Goal: Entertainment & Leisure: Consume media (video, audio)

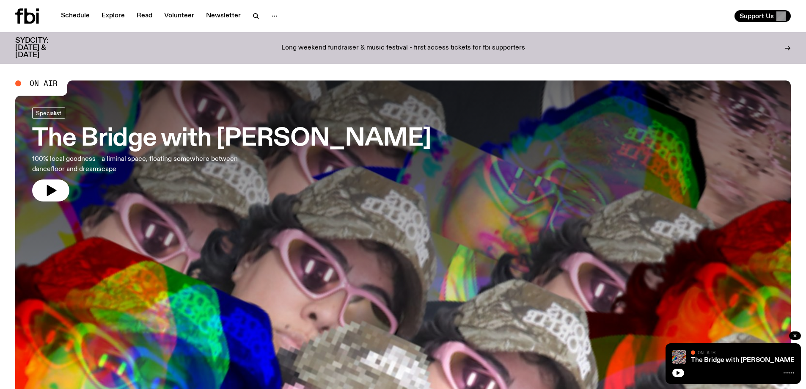
click at [51, 191] on icon "button" at bounding box center [52, 190] width 10 height 11
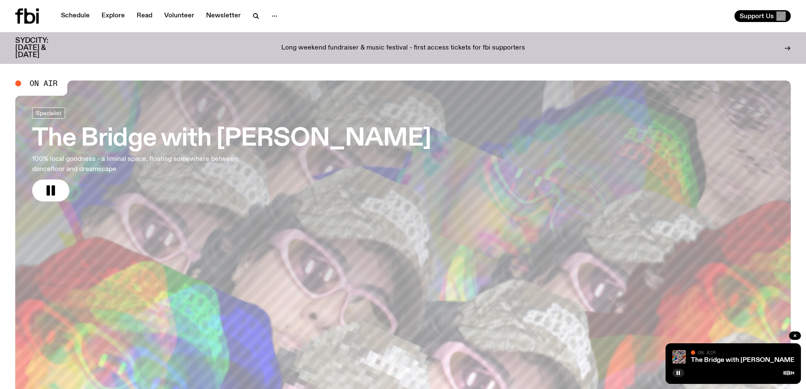
click at [296, 136] on h3 "The Bridge with [PERSON_NAME]" at bounding box center [231, 139] width 399 height 24
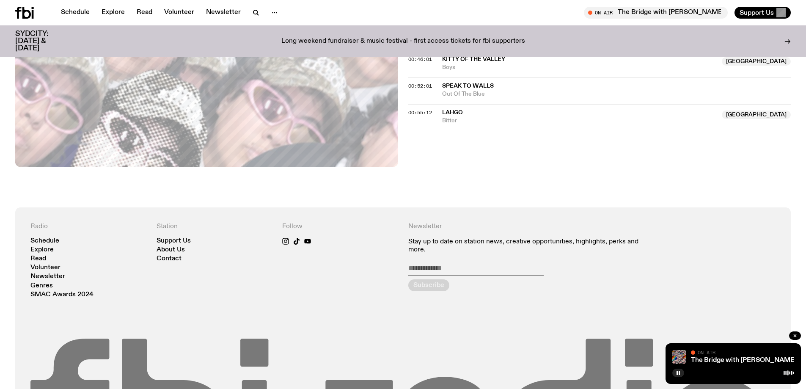
scroll to position [371, 0]
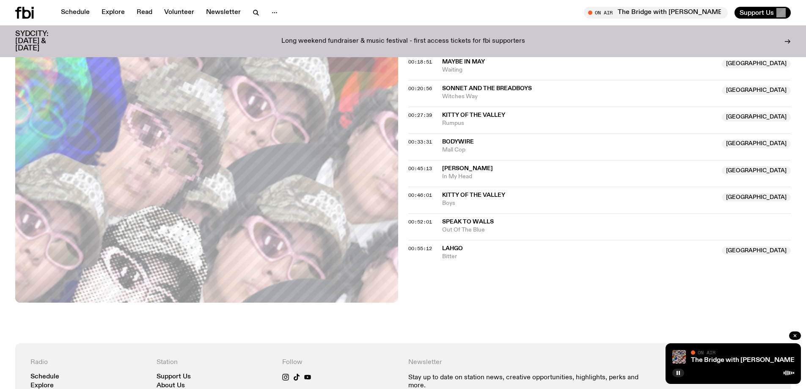
click at [30, 14] on icon at bounding box center [26, 13] width 8 height 12
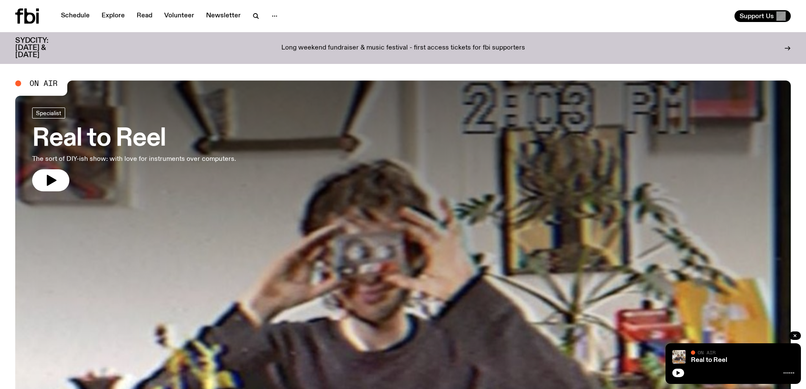
click at [50, 180] on icon "button" at bounding box center [52, 180] width 10 height 11
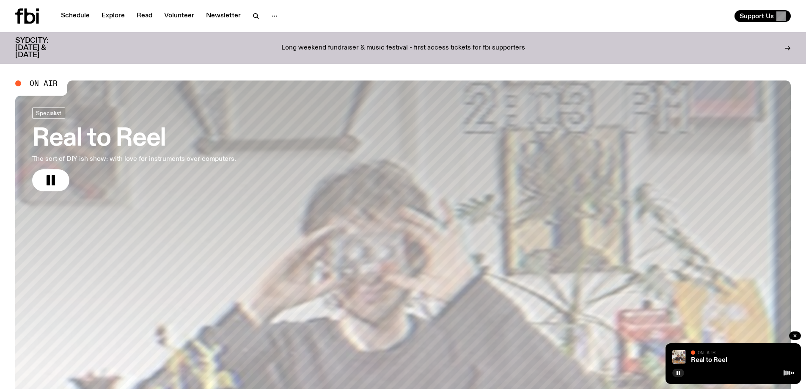
click at [106, 134] on h3 "Real to Reel" at bounding box center [134, 139] width 204 height 24
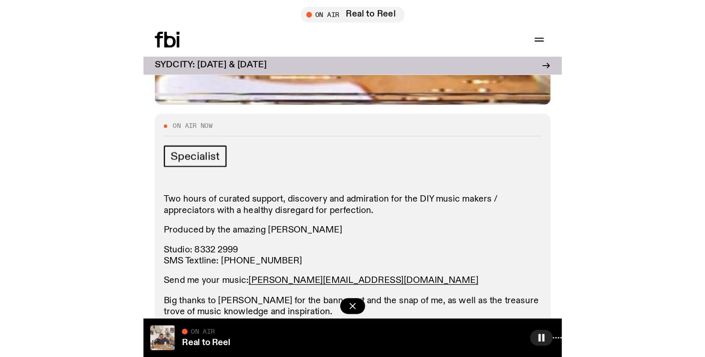
scroll to position [418, 0]
